Goal: Find contact information: Find contact information

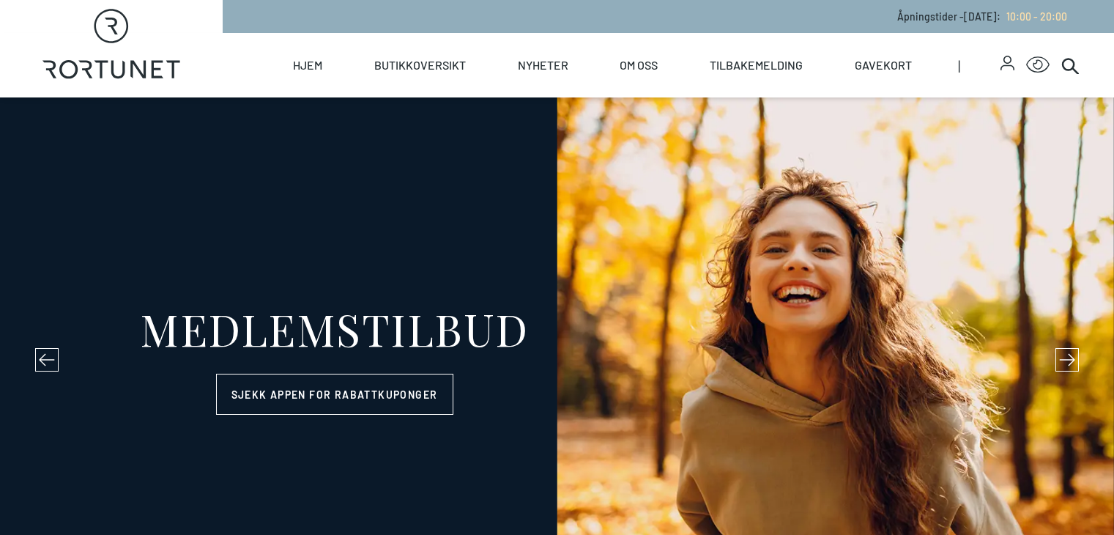
select select "NO"
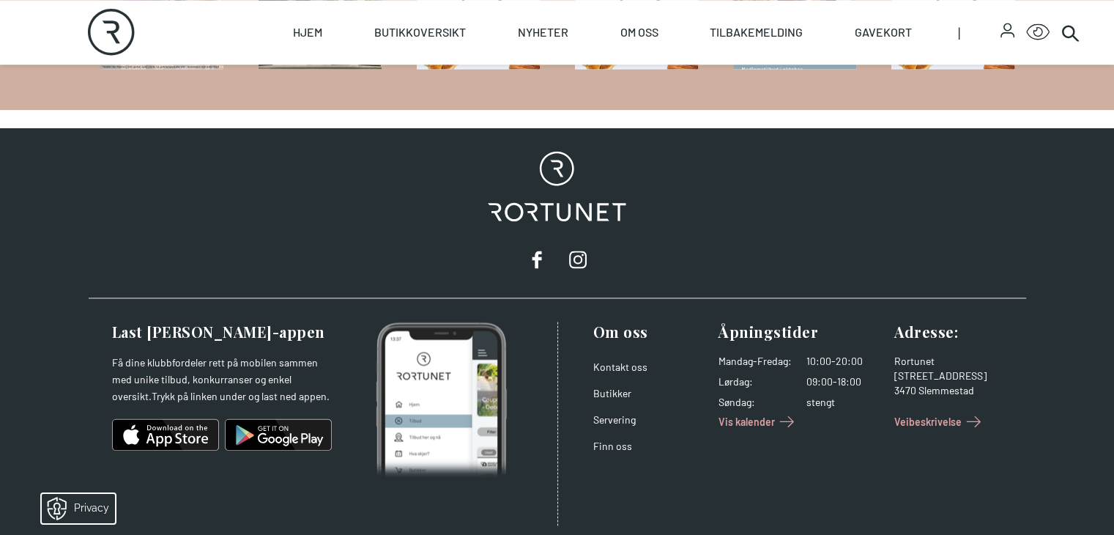
scroll to position [2197, 0]
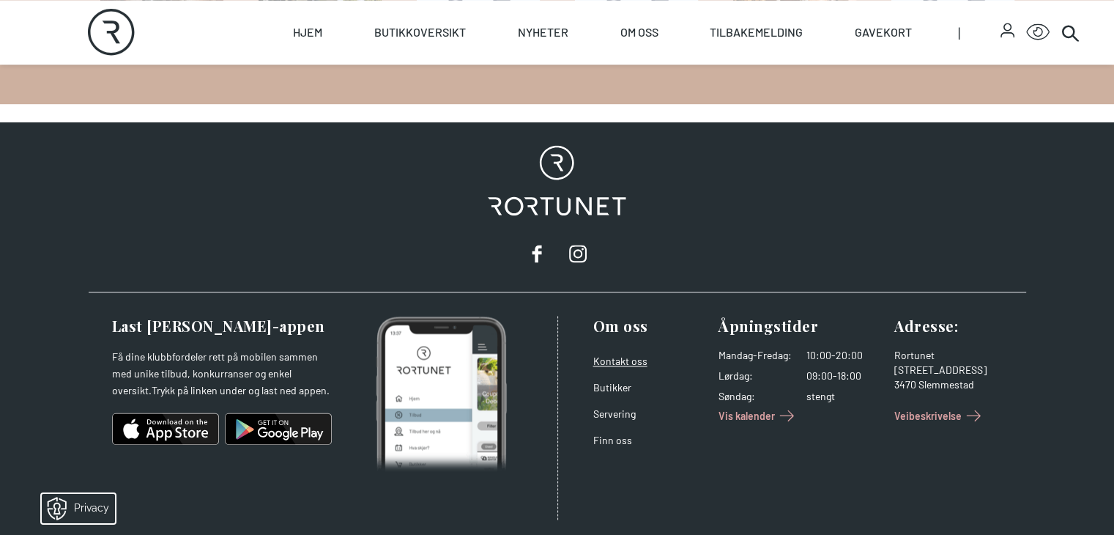
click at [618, 360] on link "Kontakt oss" at bounding box center [620, 360] width 54 height 12
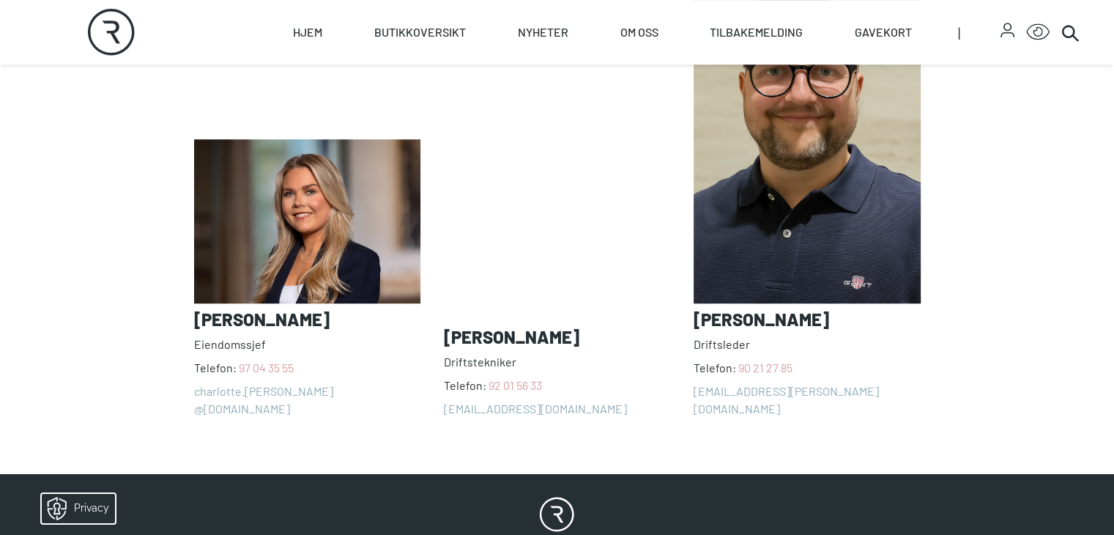
scroll to position [1223, 0]
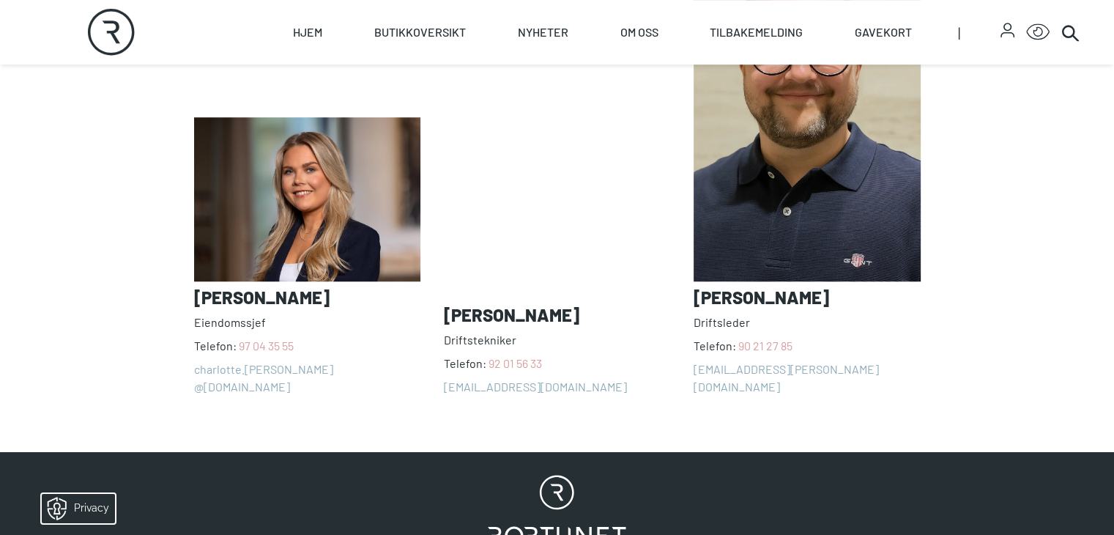
drag, startPoint x: 709, startPoint y: 442, endPoint x: 770, endPoint y: 446, distance: 61.6
click at [770, 395] on div "[PERSON_NAME] Telefon: [PHONE_NUMBER] charlotte.[PERSON_NAME] @[DOMAIN_NAME] [P…" at bounding box center [557, 168] width 727 height 454
click at [770, 331] on span "Driftsleder" at bounding box center [807, 322] width 226 height 18
drag, startPoint x: 728, startPoint y: 445, endPoint x: 792, endPoint y: 442, distance: 64.5
click at [792, 331] on span "Driftsleder" at bounding box center [807, 322] width 226 height 18
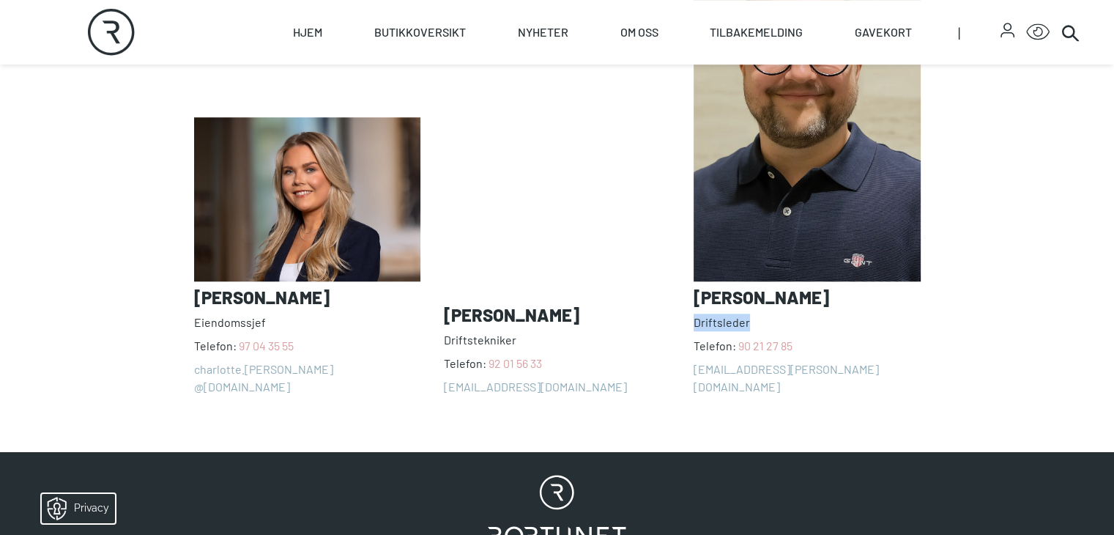
copy span "Driftsleder"
drag, startPoint x: 726, startPoint y: 417, endPoint x: 852, endPoint y: 417, distance: 126.0
click at [852, 308] on h3 "[PERSON_NAME]" at bounding box center [807, 297] width 226 height 21
copy h3 "[PERSON_NAME]"
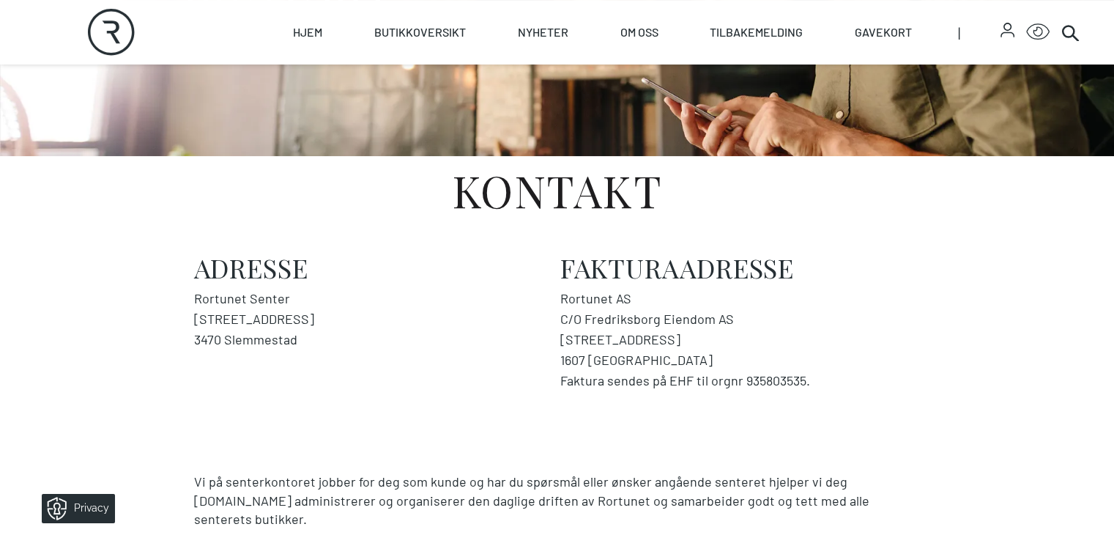
scroll to position [0, 0]
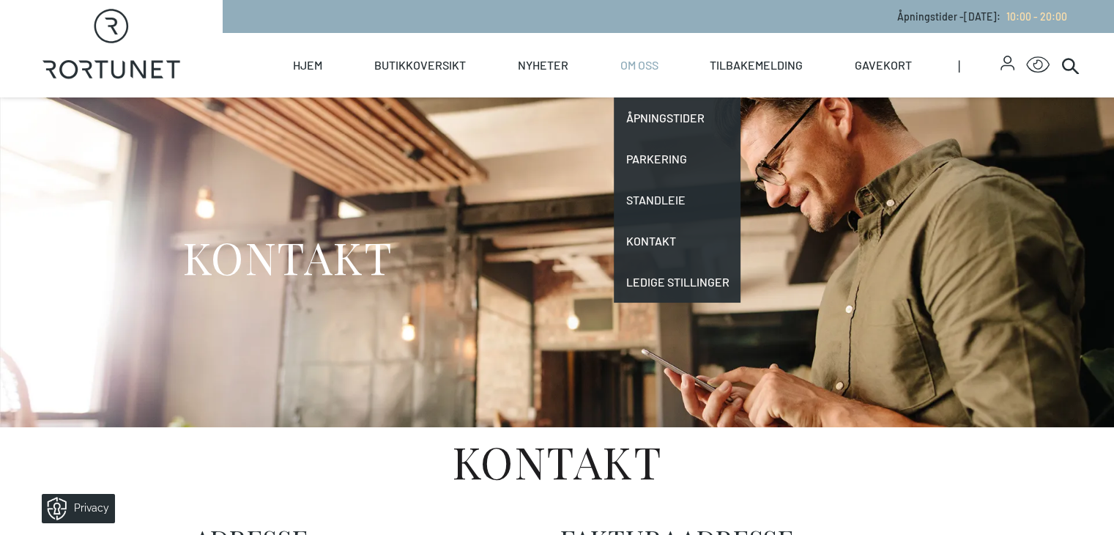
click at [658, 64] on link "Om oss" at bounding box center [639, 65] width 38 height 64
click at [690, 243] on link "Kontakt" at bounding box center [677, 240] width 127 height 41
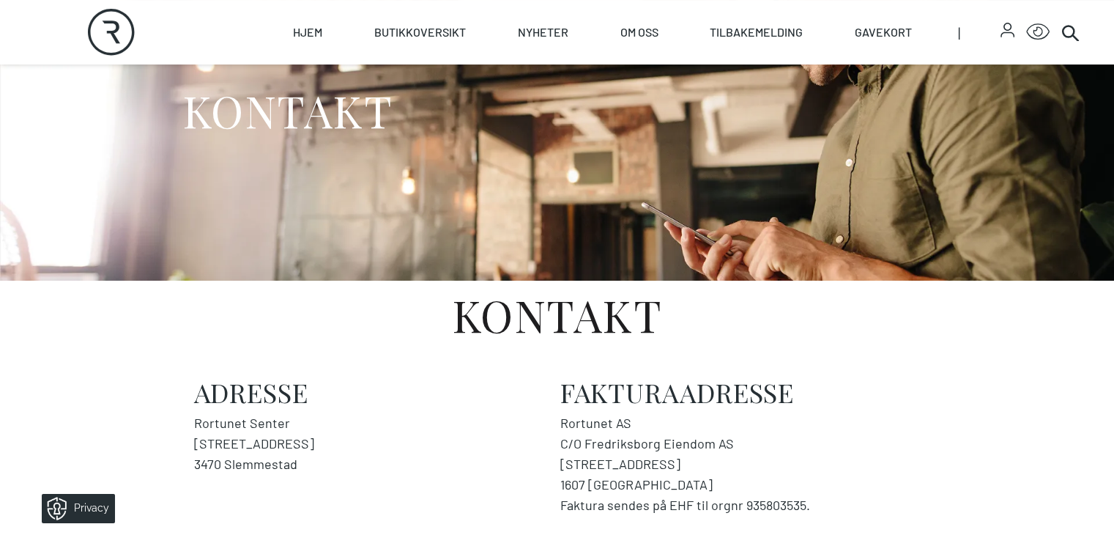
scroll to position [293, 0]
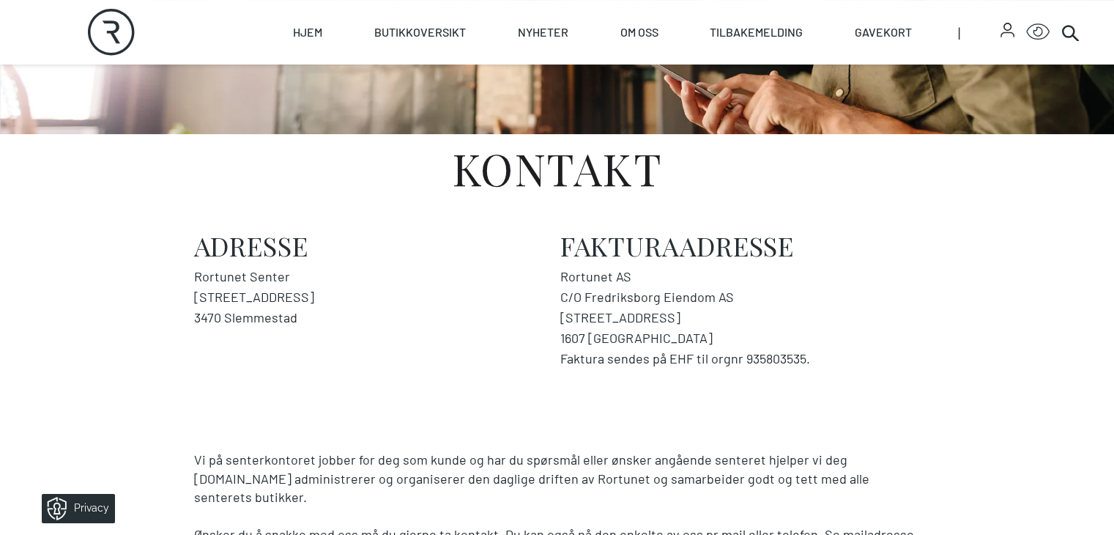
click at [1005, 34] on icon "button" at bounding box center [1007, 30] width 14 height 15
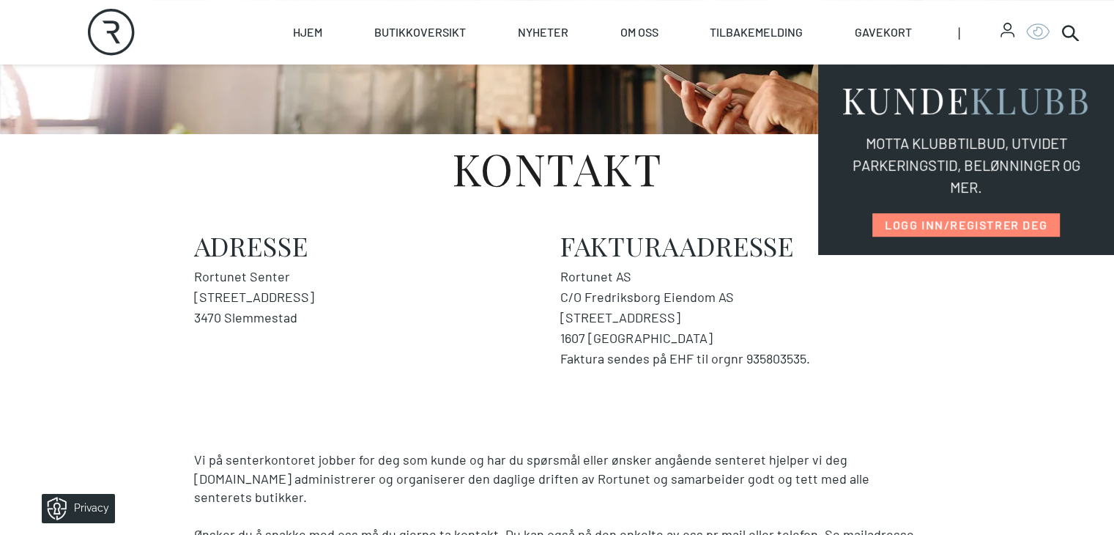
click at [1037, 34] on icon "Click for Accessibility Features" at bounding box center [1037, 31] width 23 height 17
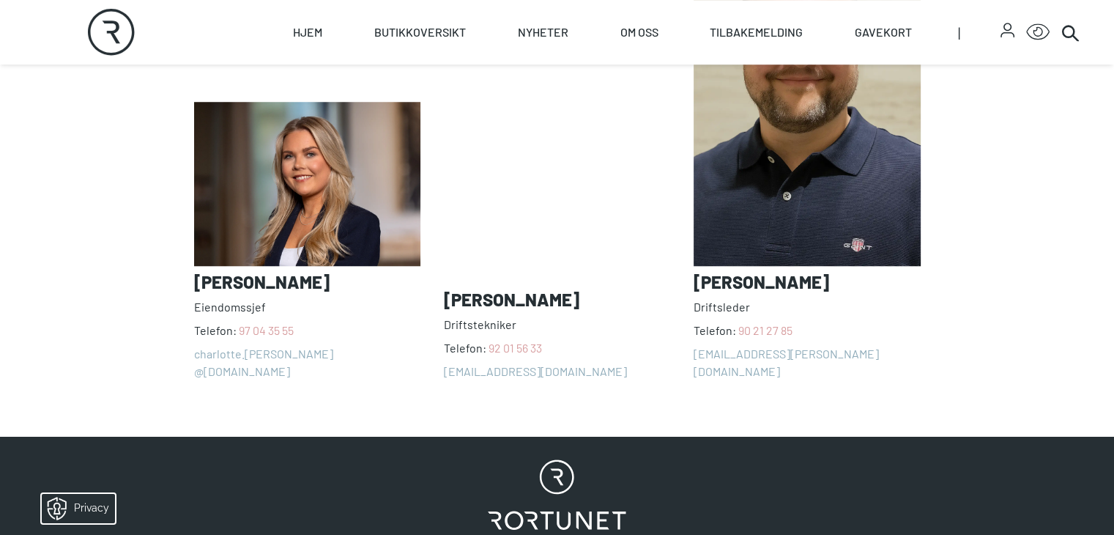
scroll to position [1245, 0]
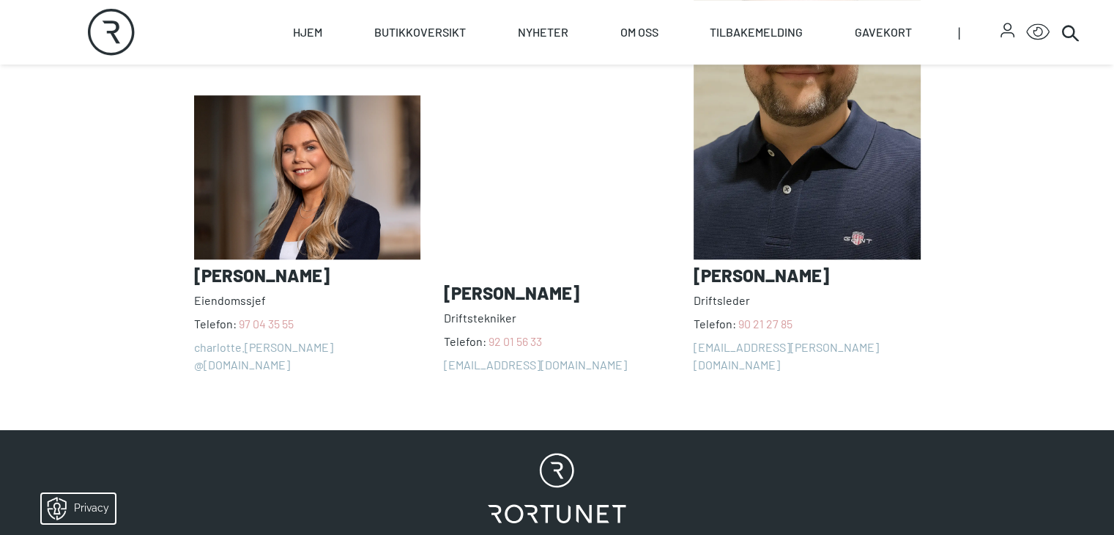
drag, startPoint x: 946, startPoint y: 418, endPoint x: 943, endPoint y: 412, distance: 7.5
click at [920, 309] on span "Driftsleder" at bounding box center [807, 300] width 226 height 18
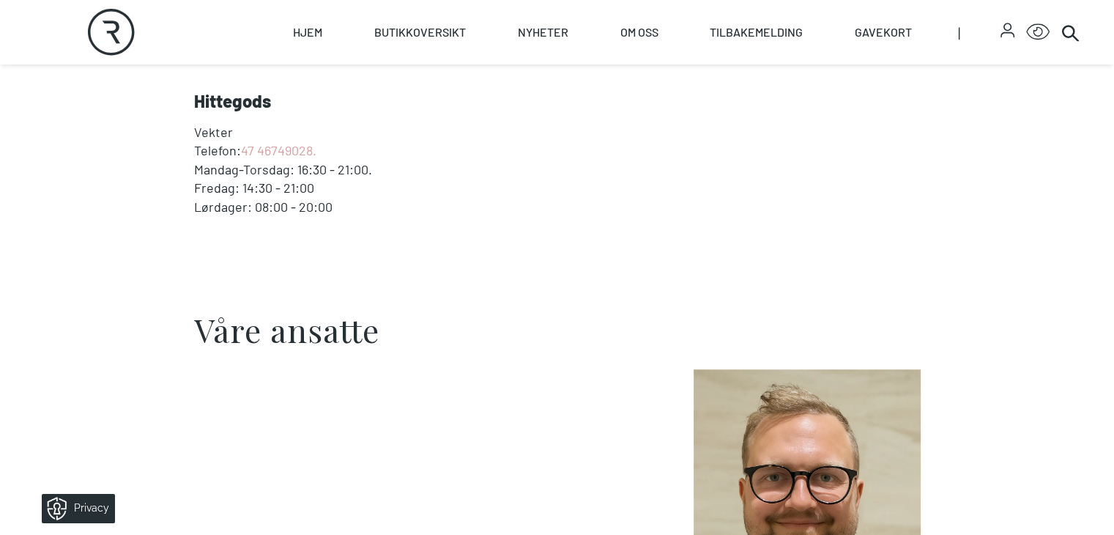
scroll to position [513, 0]
